Goal: Transaction & Acquisition: Download file/media

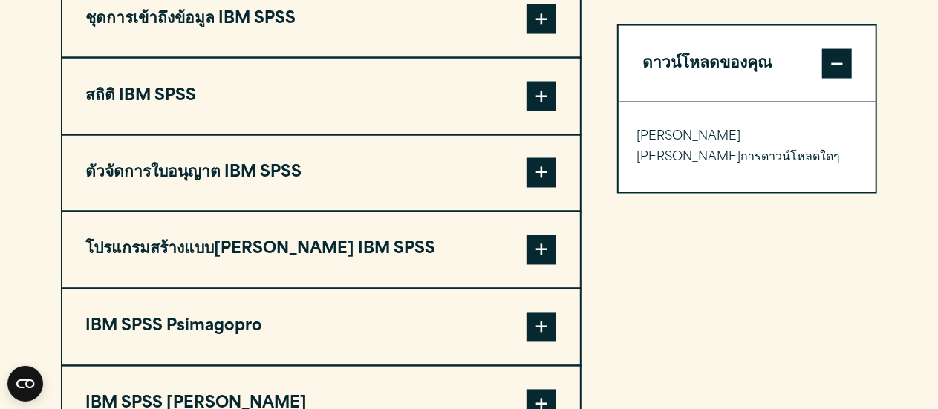
scroll to position [1411, 0]
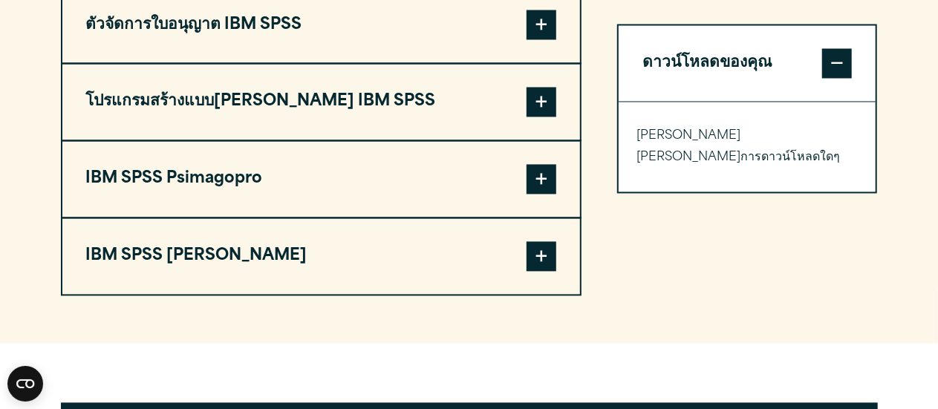
click at [535, 241] on span at bounding box center [541, 256] width 30 height 30
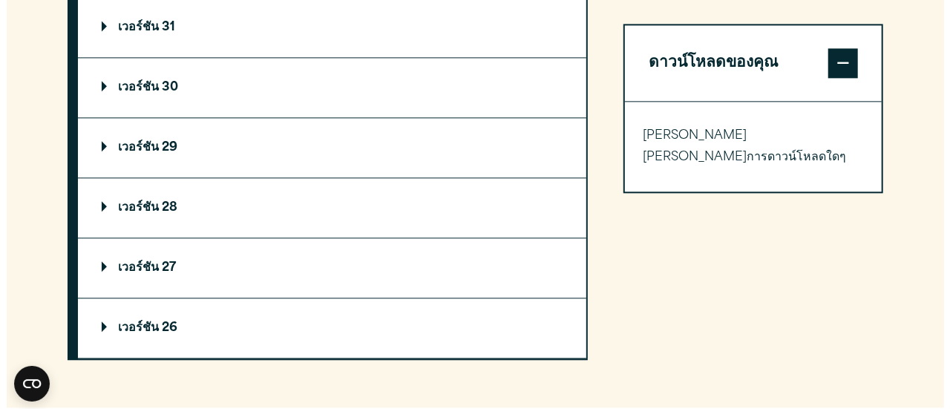
scroll to position [1559, 0]
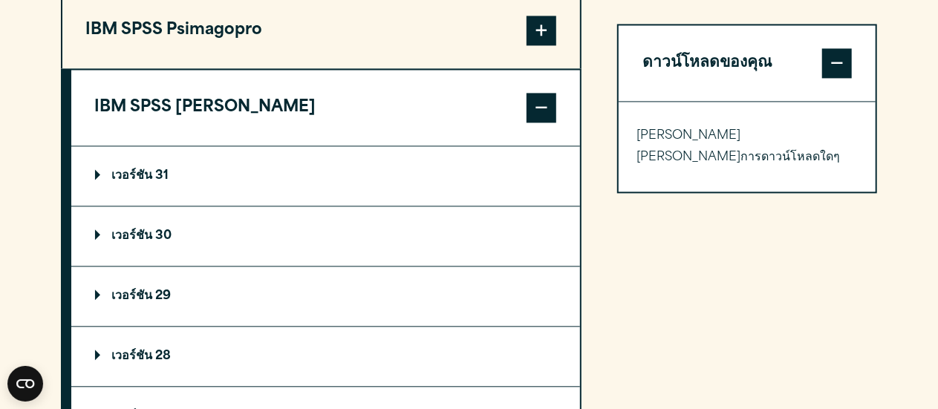
click at [134, 170] on font "เวอร์ชัน 31" at bounding box center [140, 176] width 57 height 12
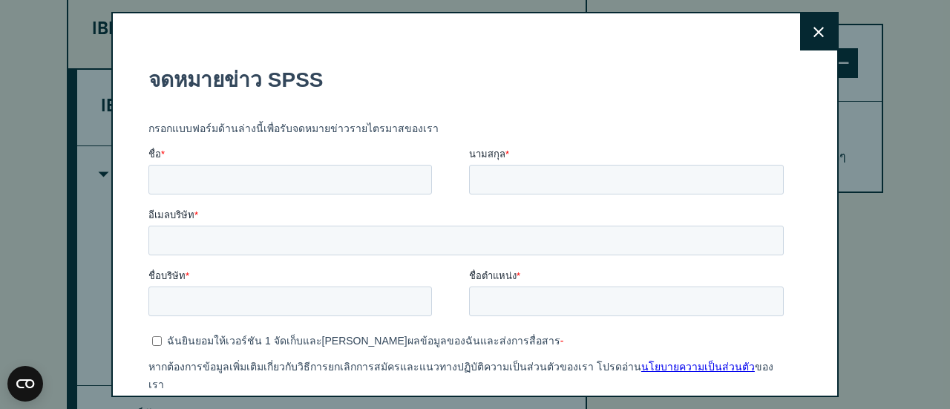
click at [813, 25] on button "ปิด" at bounding box center [818, 31] width 37 height 37
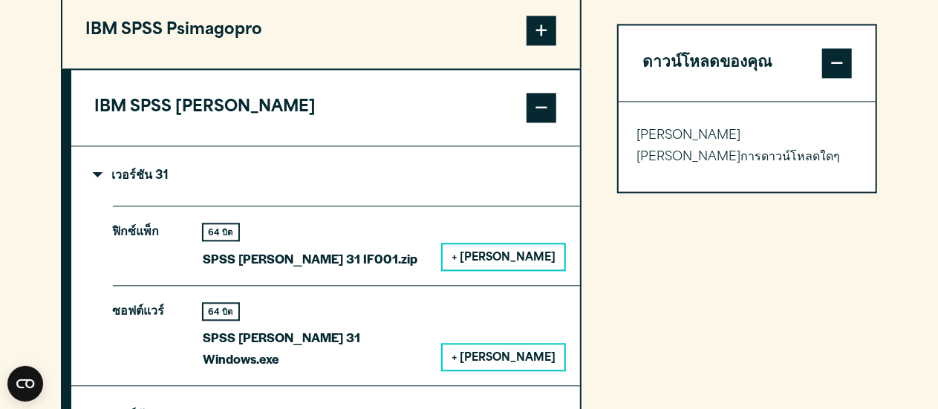
click at [551, 353] on font "+ [PERSON_NAME]" at bounding box center [503, 358] width 104 height 11
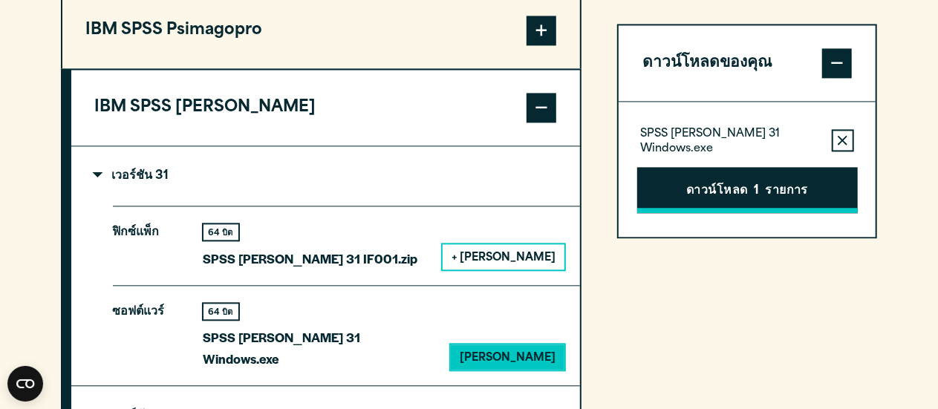
click at [740, 189] on font "ดาวน์โหลด" at bounding box center [717, 191] width 62 height 12
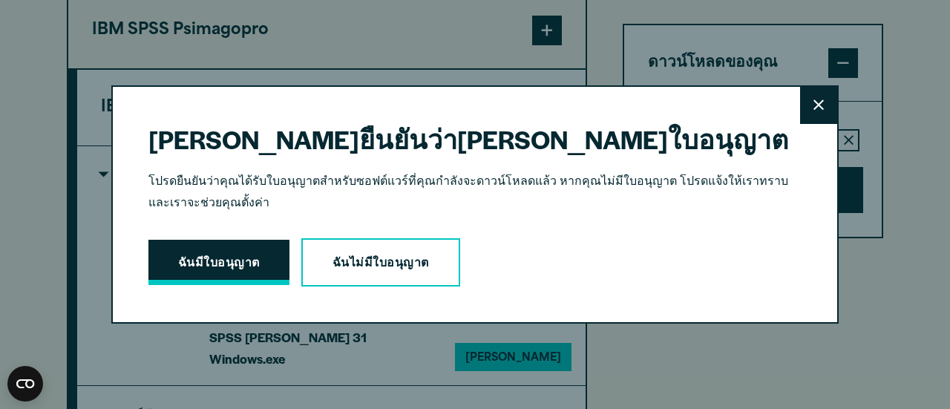
click at [227, 255] on font "ฉันมีใบอนุญาต" at bounding box center [219, 264] width 82 height 19
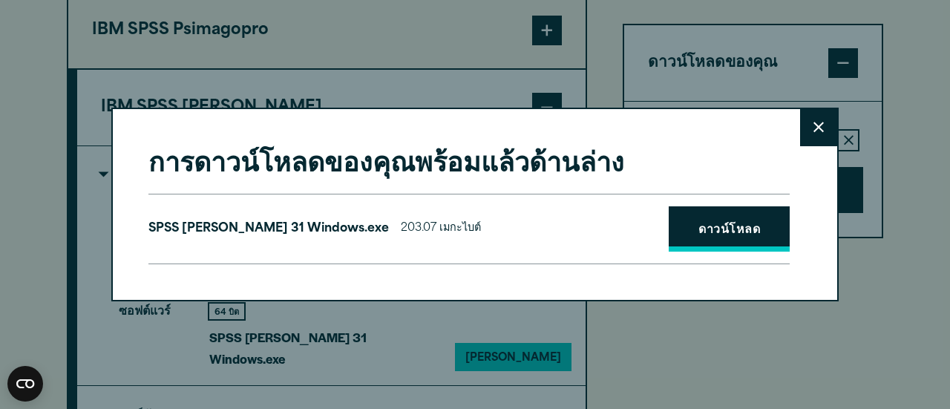
click at [769, 234] on link "ดาวน์โหลด" at bounding box center [729, 229] width 121 height 46
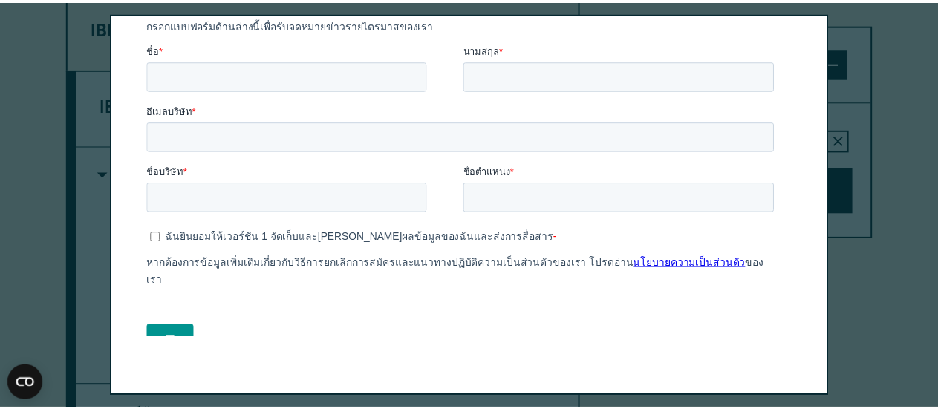
scroll to position [0, 0]
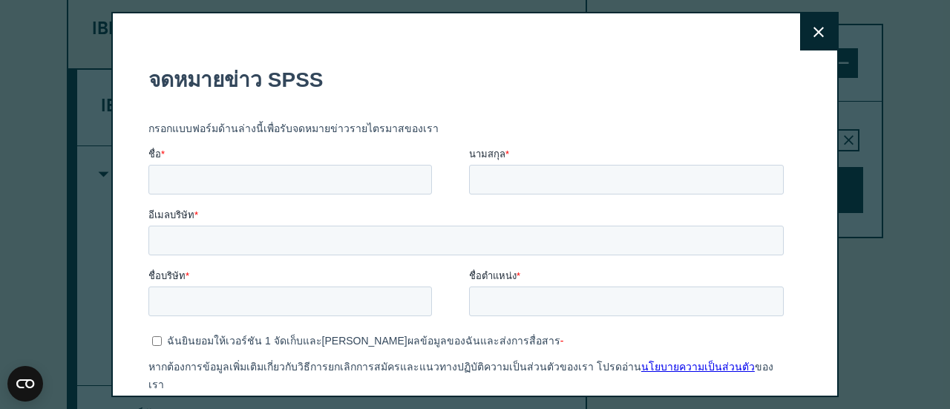
click at [814, 30] on icon at bounding box center [819, 32] width 10 height 11
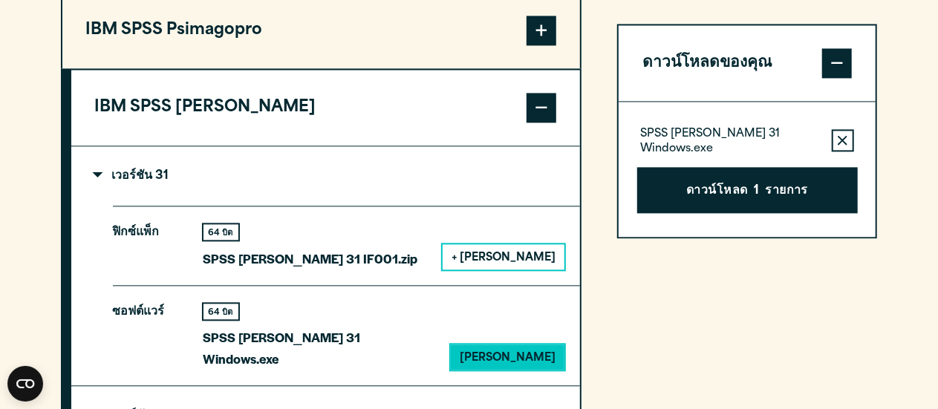
click at [753, 321] on div "ดาวน์โหลดของคุณ SPSS [PERSON_NAME] 31 Windows.exe ลบรายการนี้ออกจากรายการดาวน์โ…" at bounding box center [747, 185] width 261 height 1005
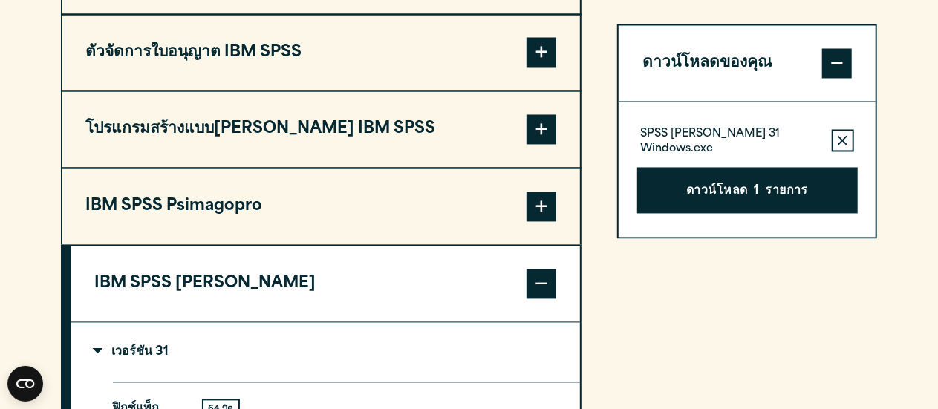
scroll to position [937, 0]
